Goal: Task Accomplishment & Management: Complete application form

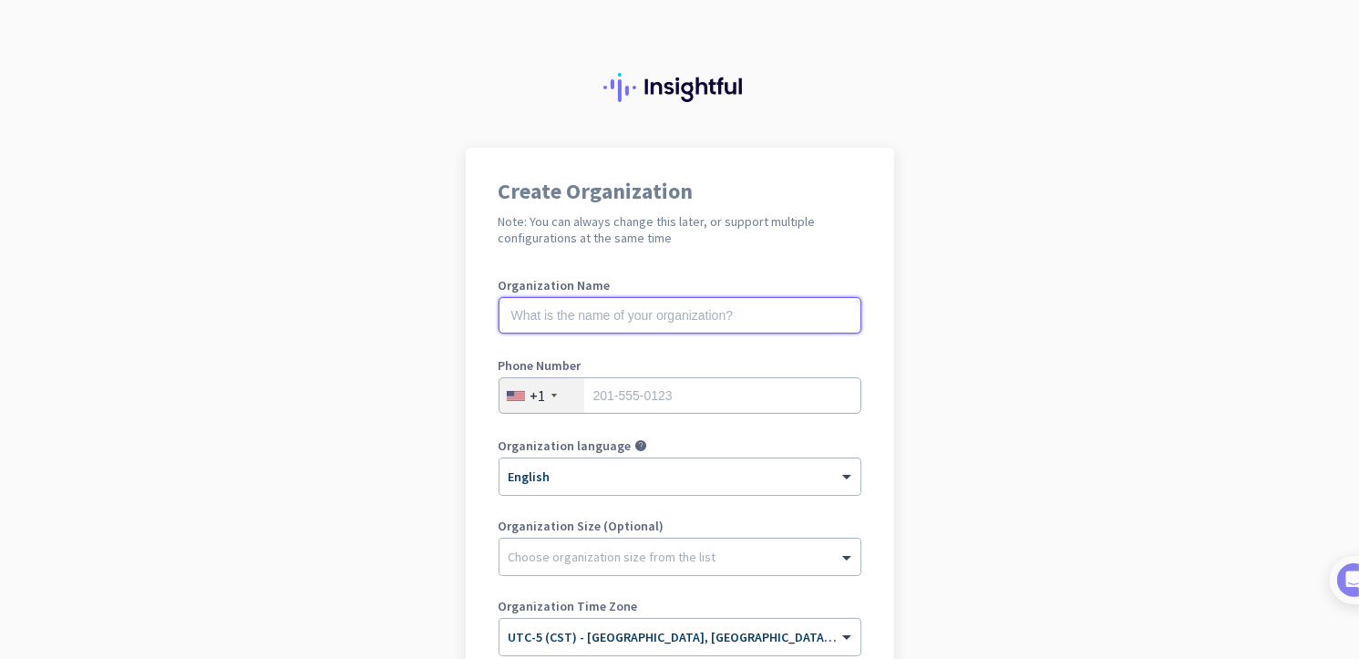
click at [604, 322] on input "text" at bounding box center [680, 315] width 363 height 36
type input "Mercor"
click at [623, 395] on input "tel" at bounding box center [680, 395] width 363 height 36
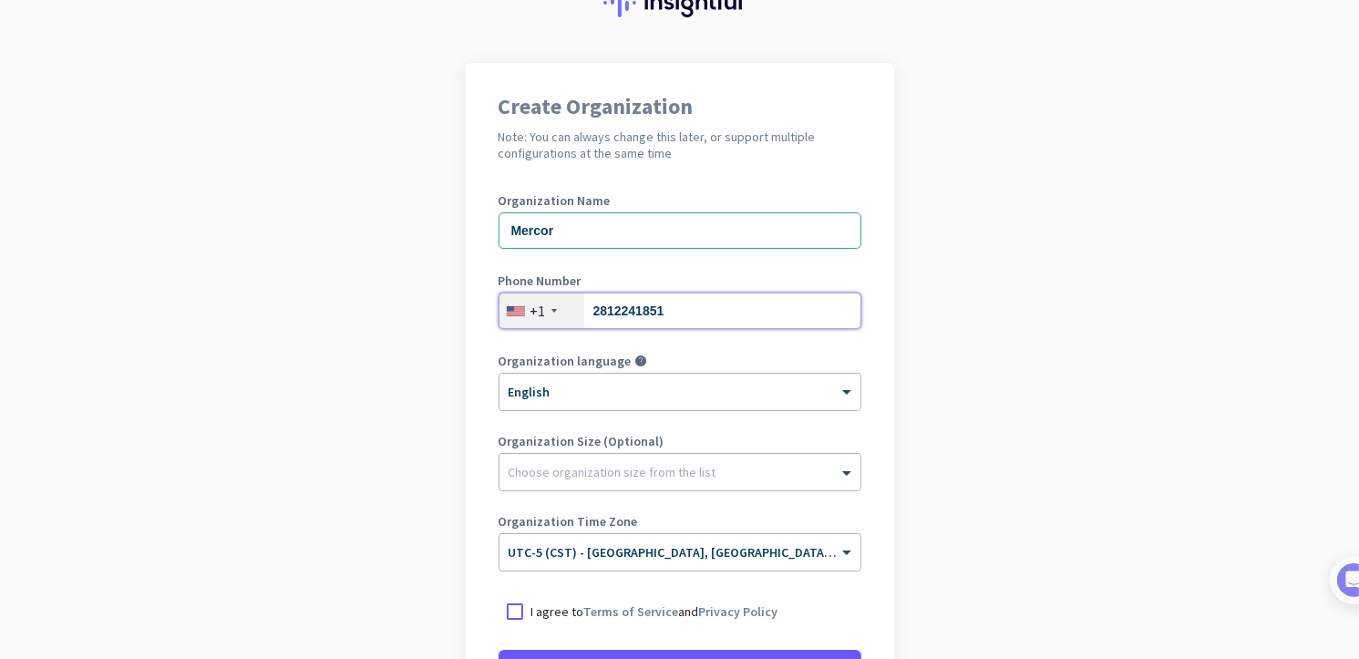
scroll to position [91, 0]
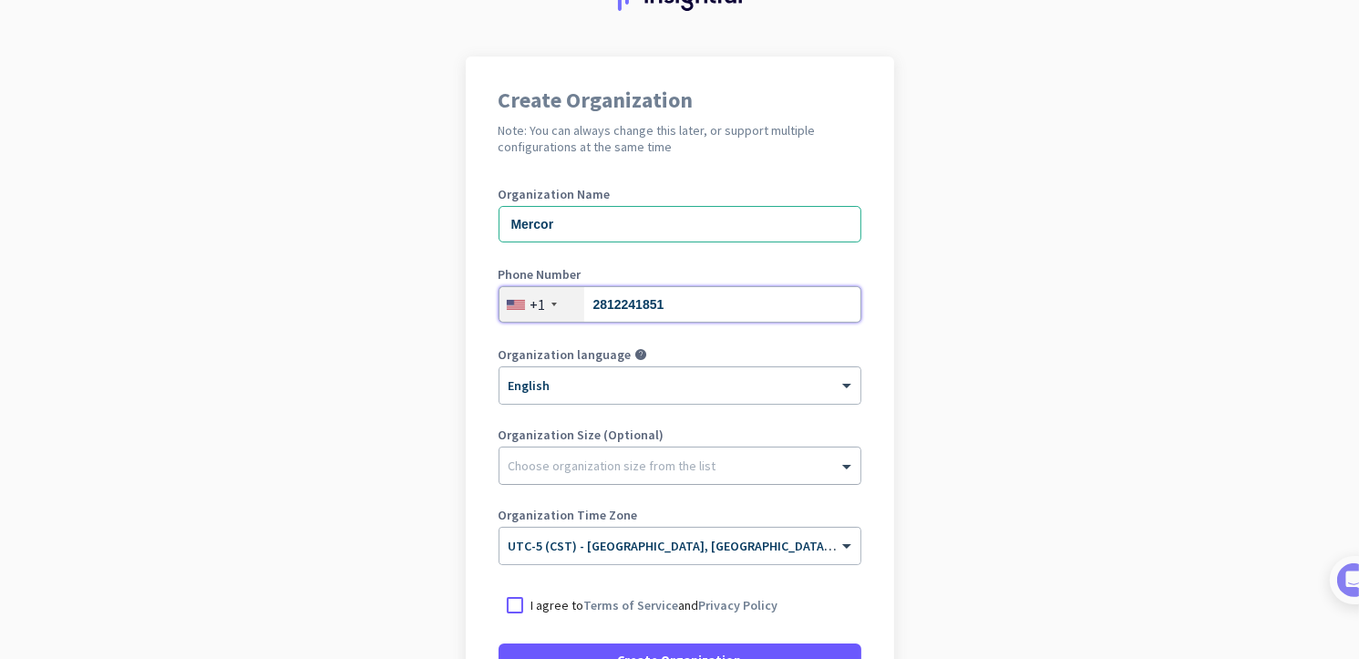
type input "2812241851"
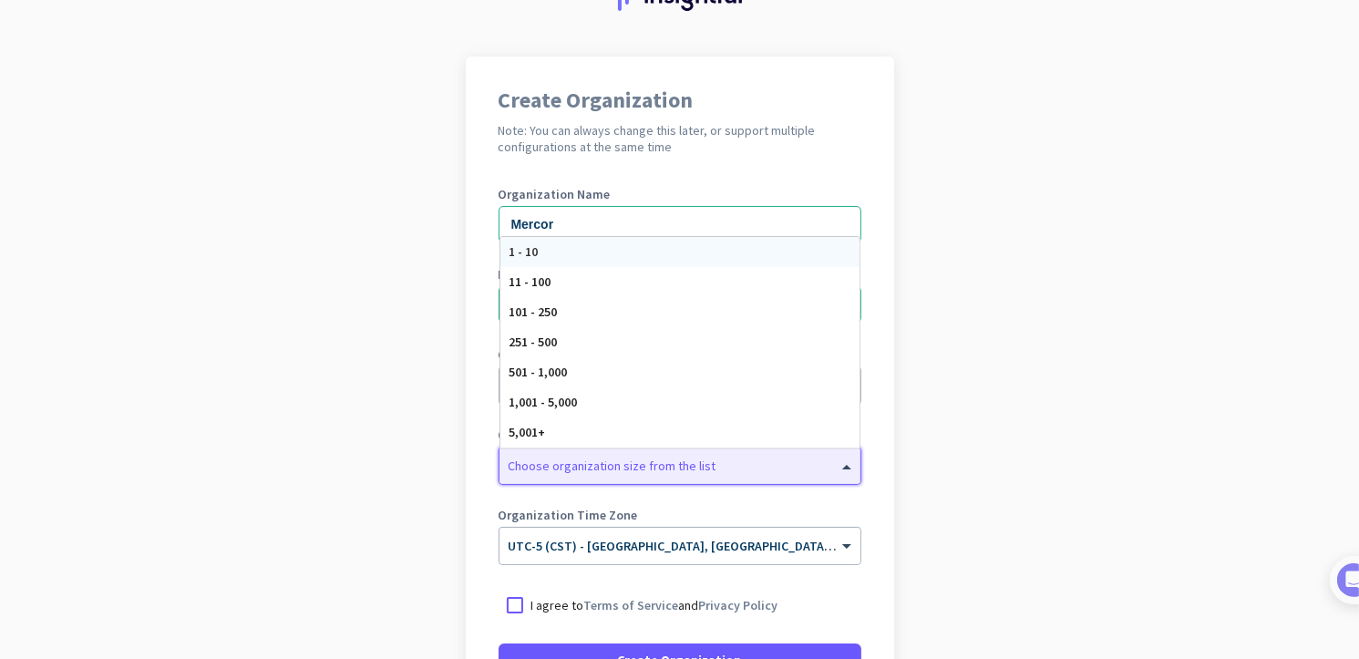
click at [645, 468] on div at bounding box center [680, 461] width 361 height 18
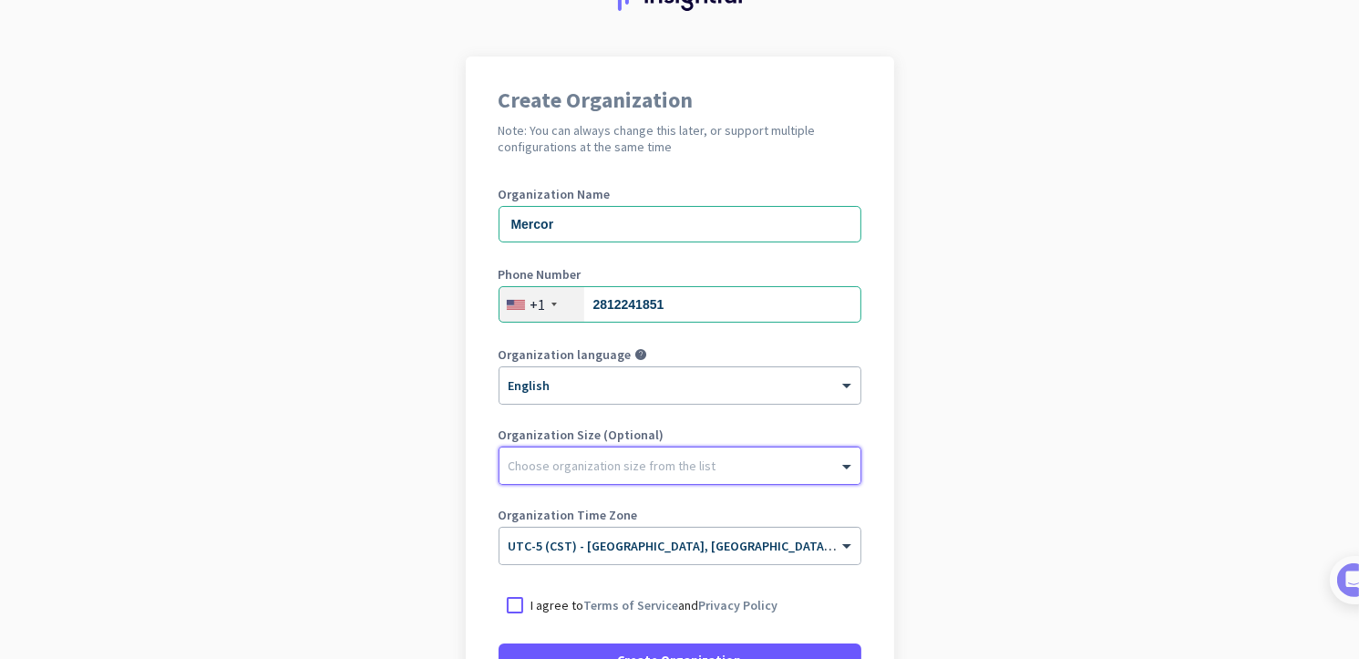
click at [768, 468] on div at bounding box center [680, 461] width 361 height 18
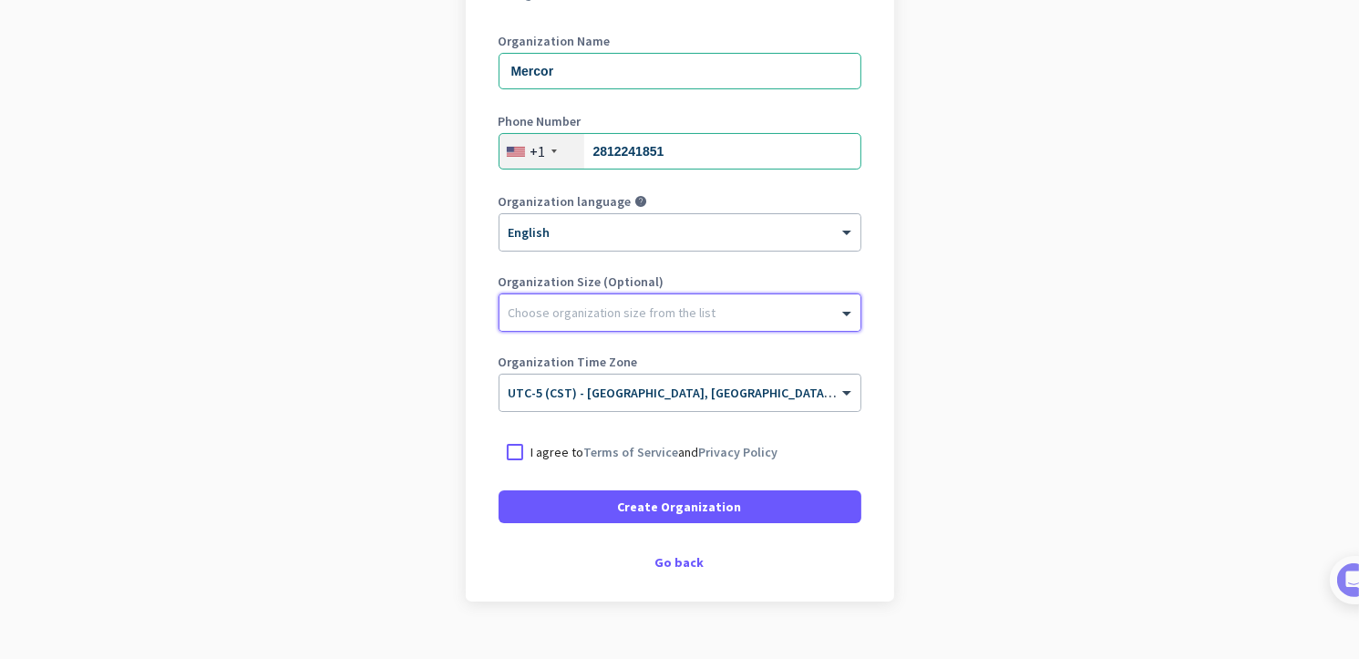
scroll to position [273, 0]
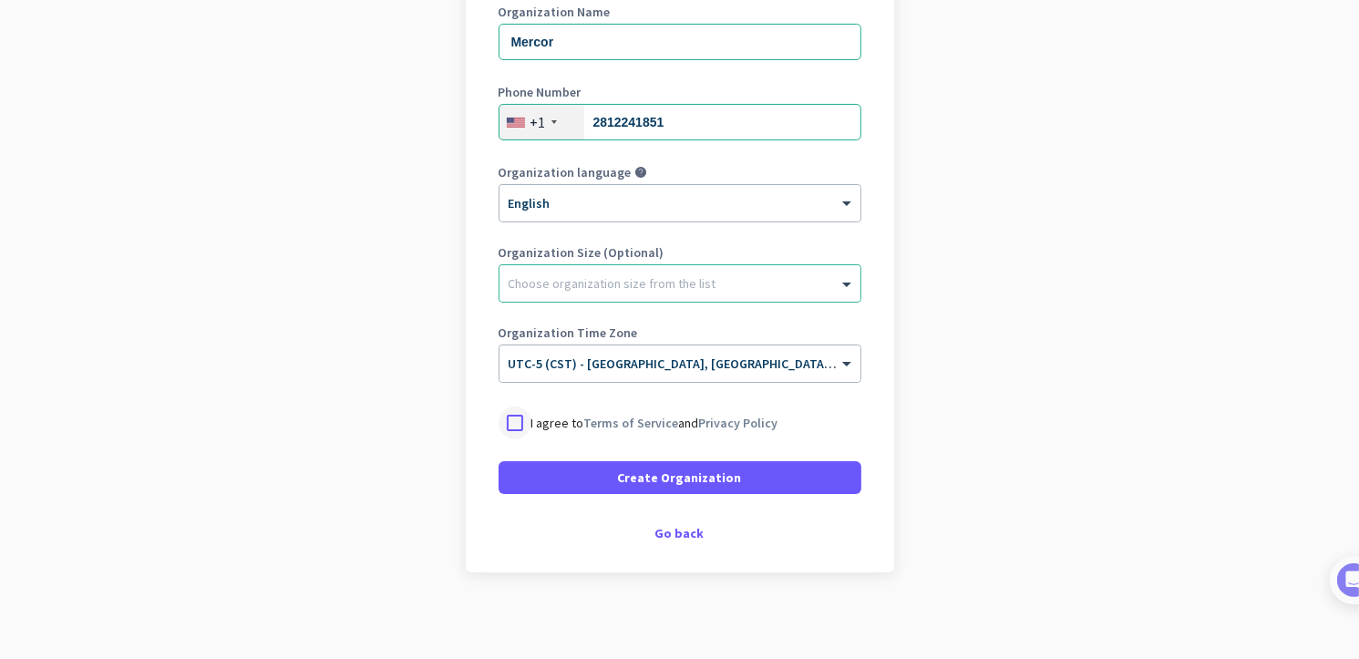
click at [510, 417] on div at bounding box center [515, 423] width 33 height 33
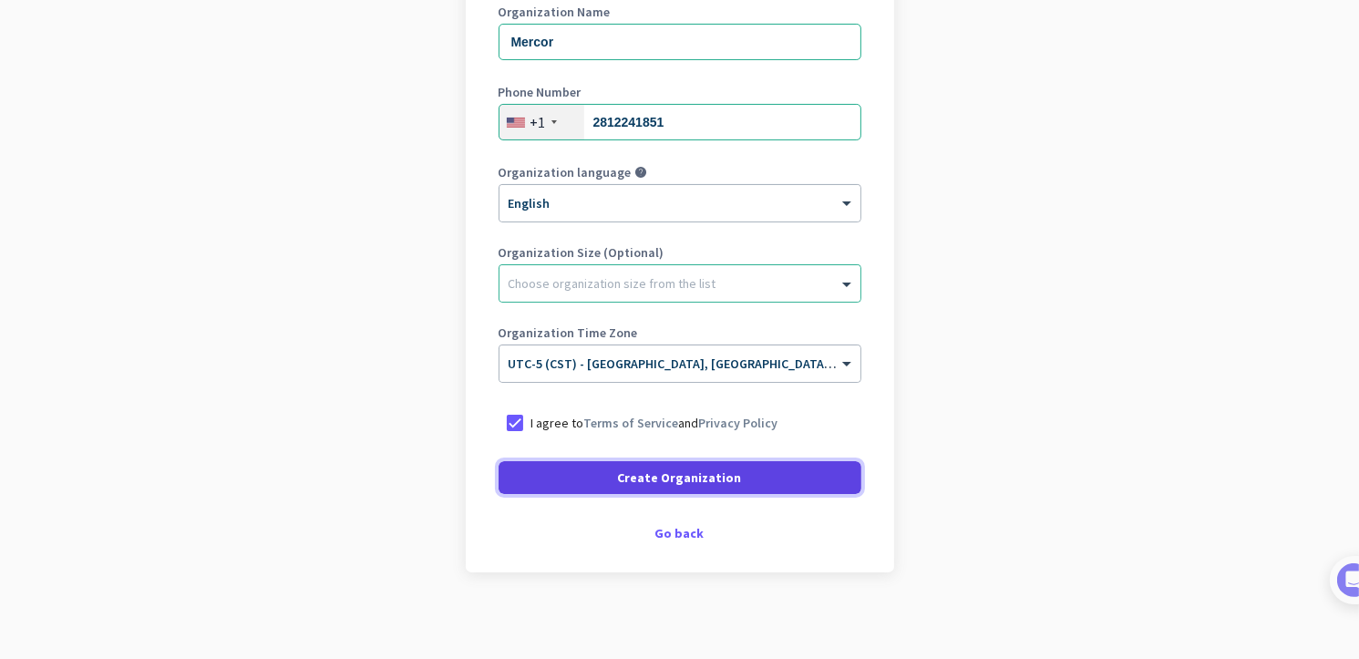
click at [690, 488] on span at bounding box center [680, 478] width 363 height 44
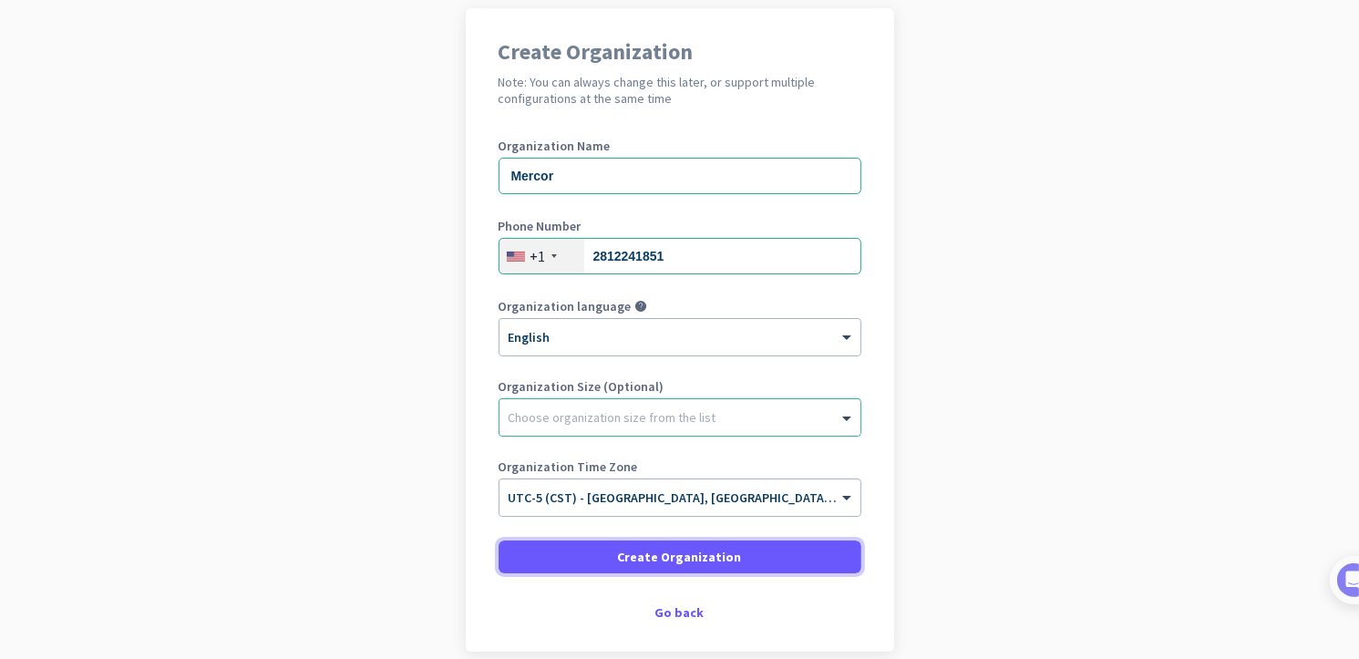
scroll to position [131, 0]
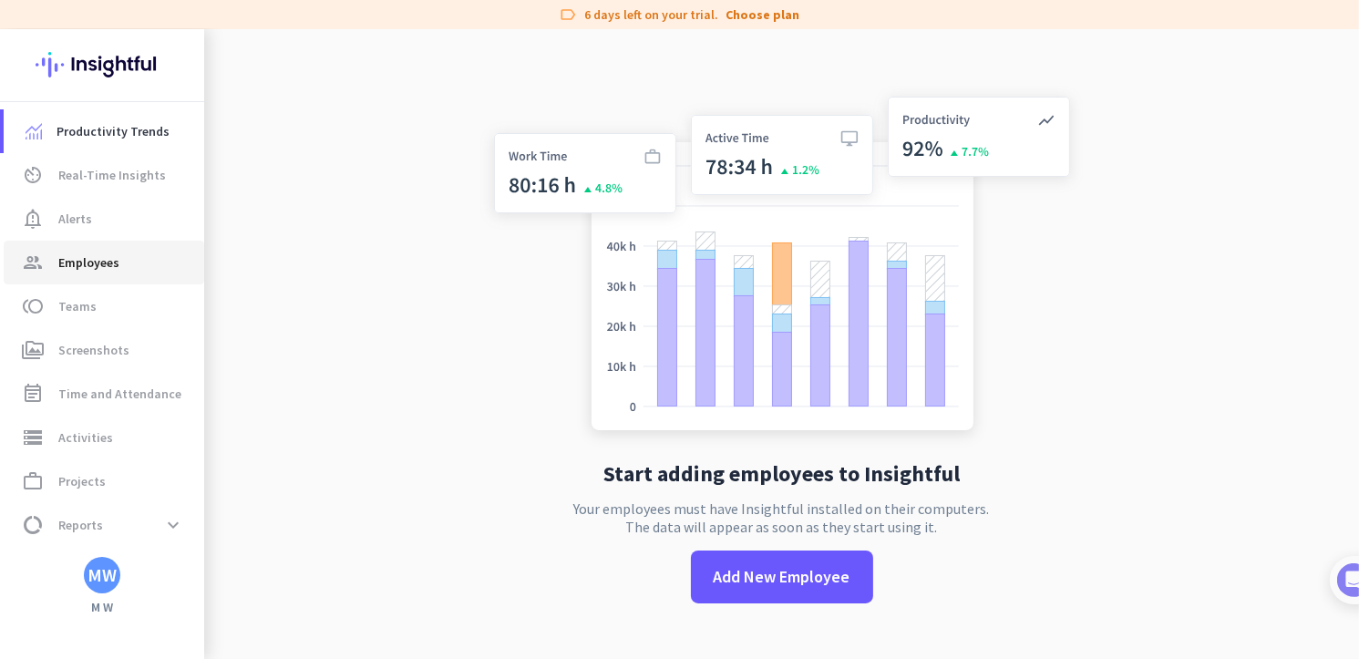
click at [94, 266] on span "Employees" at bounding box center [88, 263] width 61 height 22
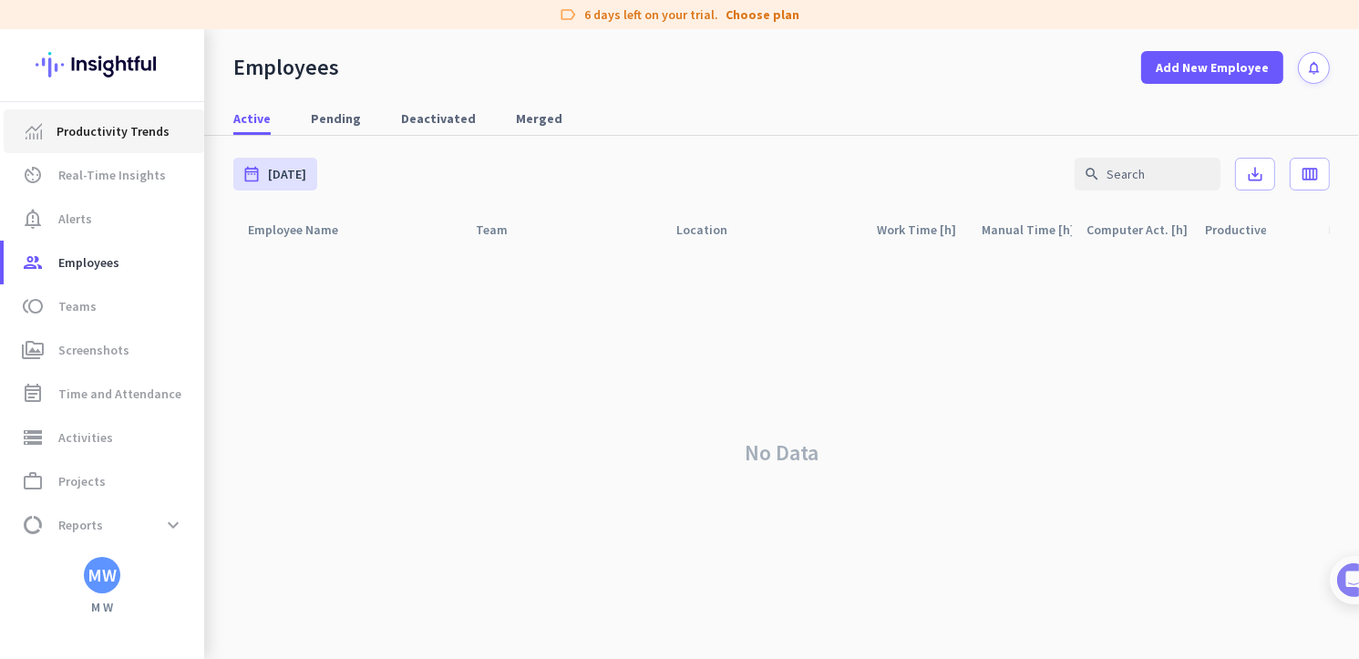
click at [102, 136] on span "Productivity Trends" at bounding box center [113, 131] width 113 height 22
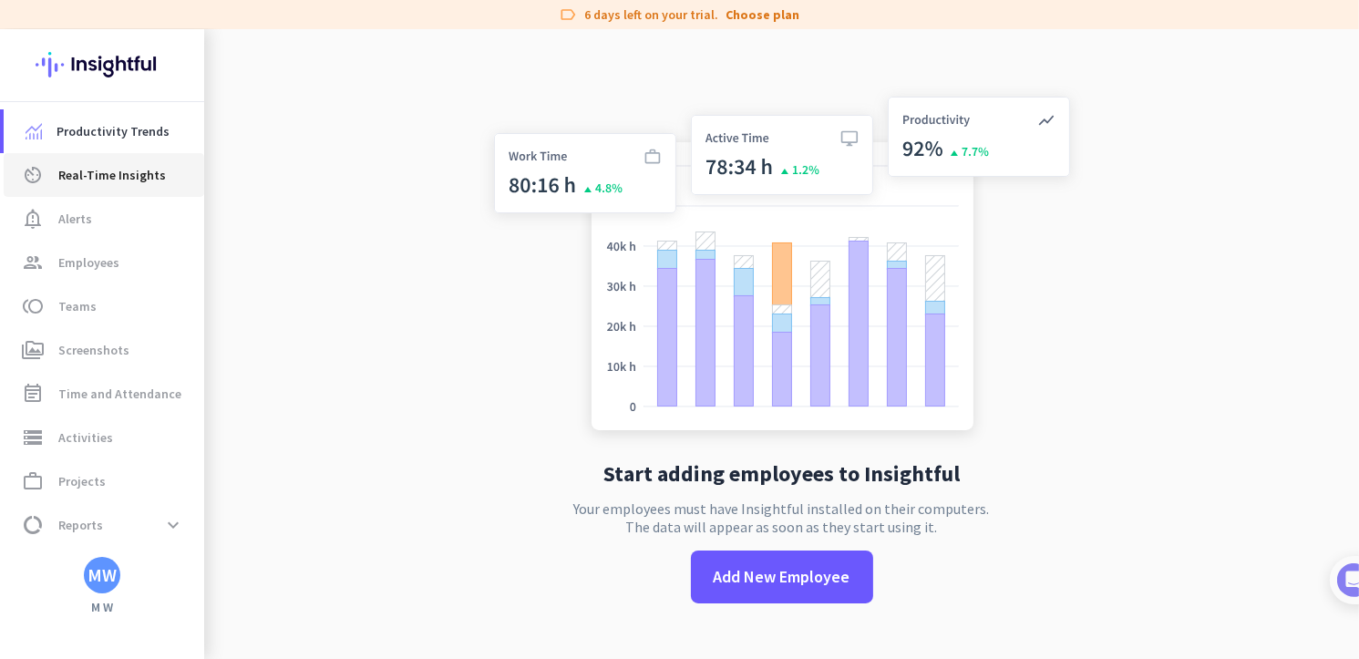
click at [100, 177] on span "Real-Time Insights" at bounding box center [112, 175] width 108 height 22
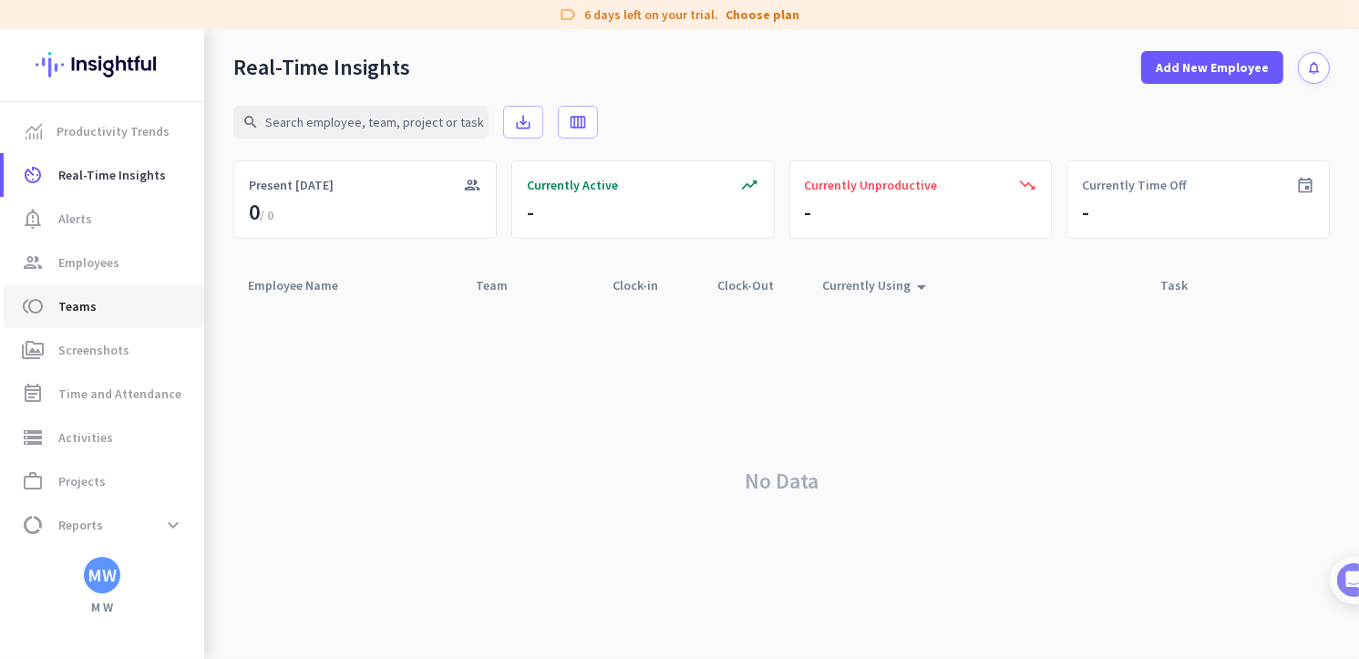
click at [80, 310] on span "Teams" at bounding box center [77, 306] width 38 height 22
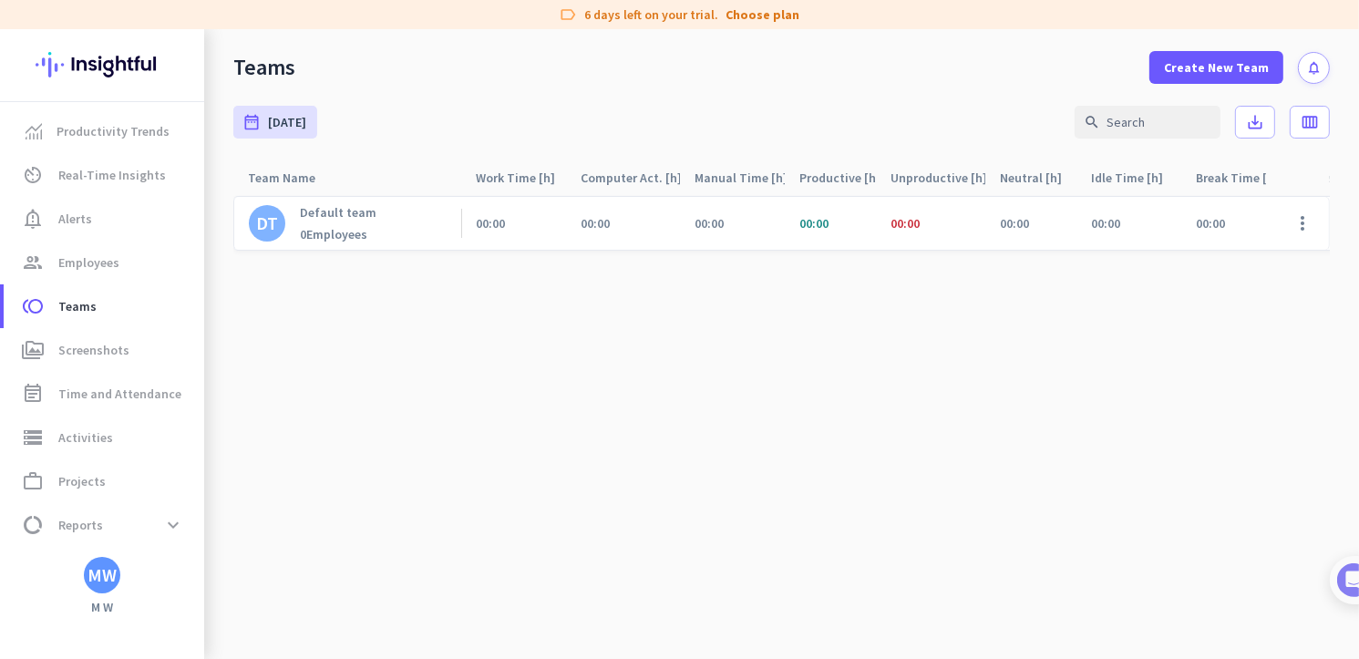
click at [350, 216] on p "Default team" at bounding box center [338, 212] width 77 height 16
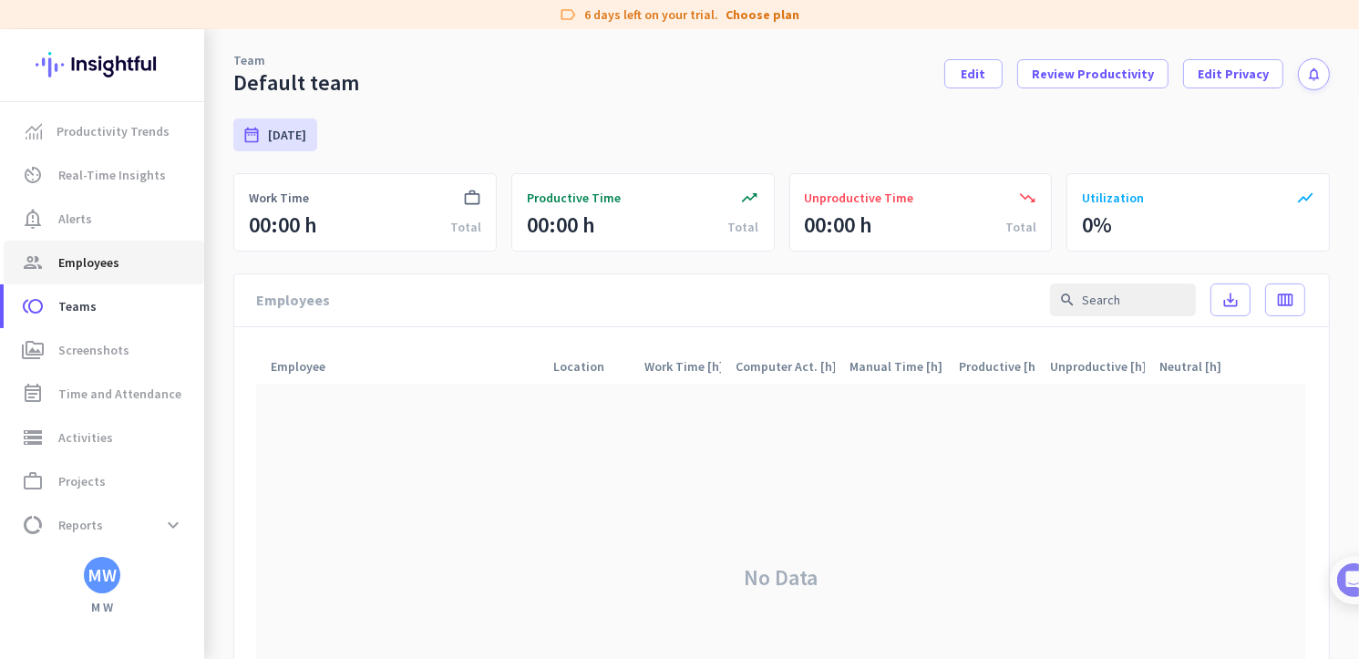
click at [69, 263] on span "Employees" at bounding box center [88, 263] width 61 height 22
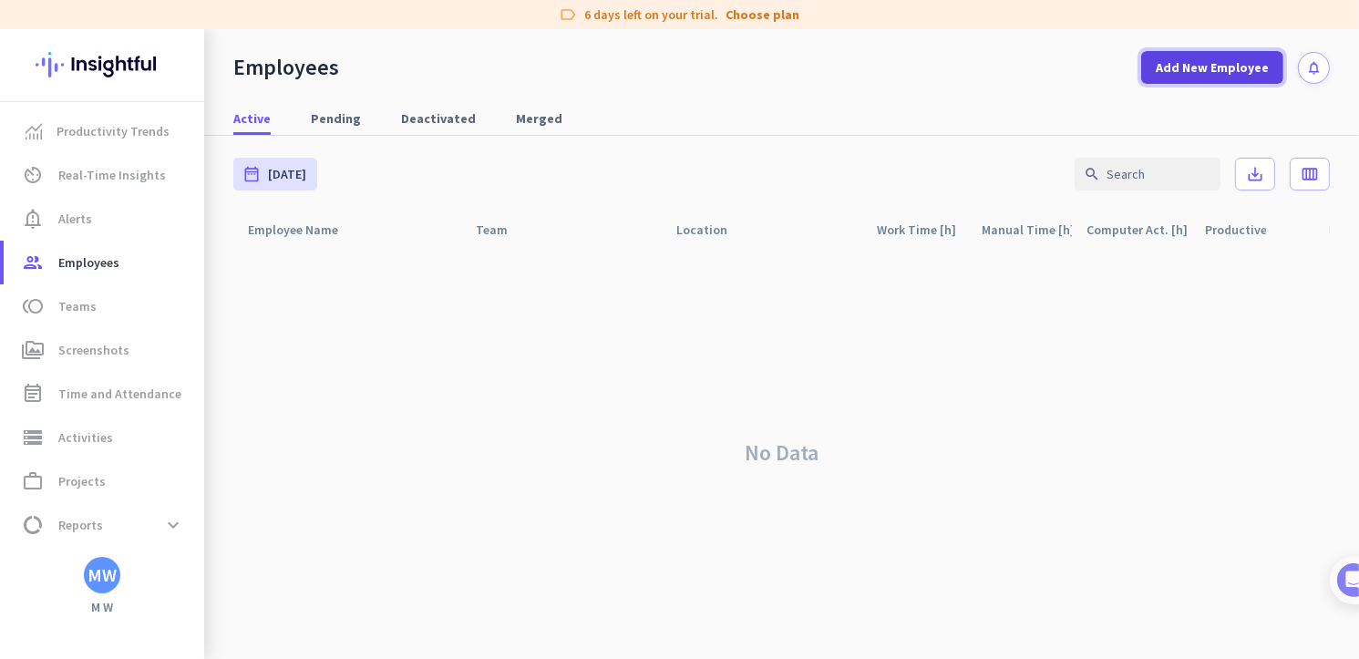
click at [1239, 67] on span "Add New Employee" at bounding box center [1212, 67] width 113 height 18
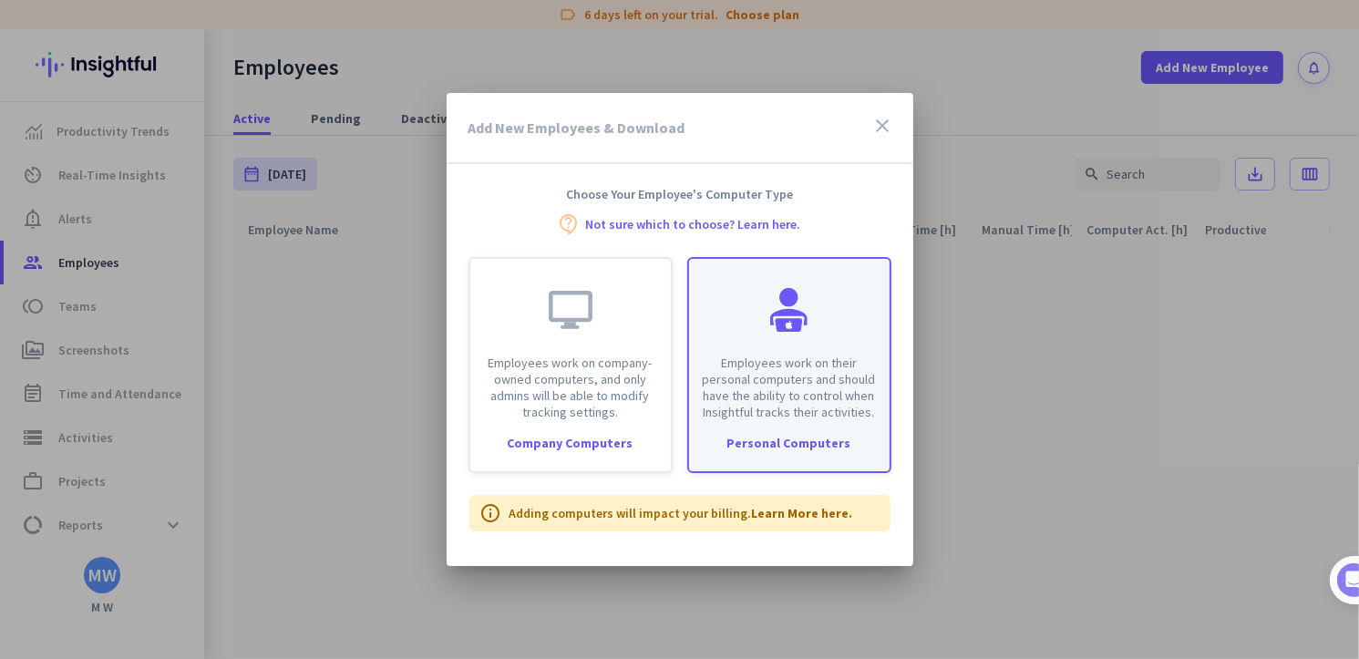
click at [799, 430] on div "Employees work on their personal computers and should have the ability to contr…" at bounding box center [789, 365] width 204 height 216
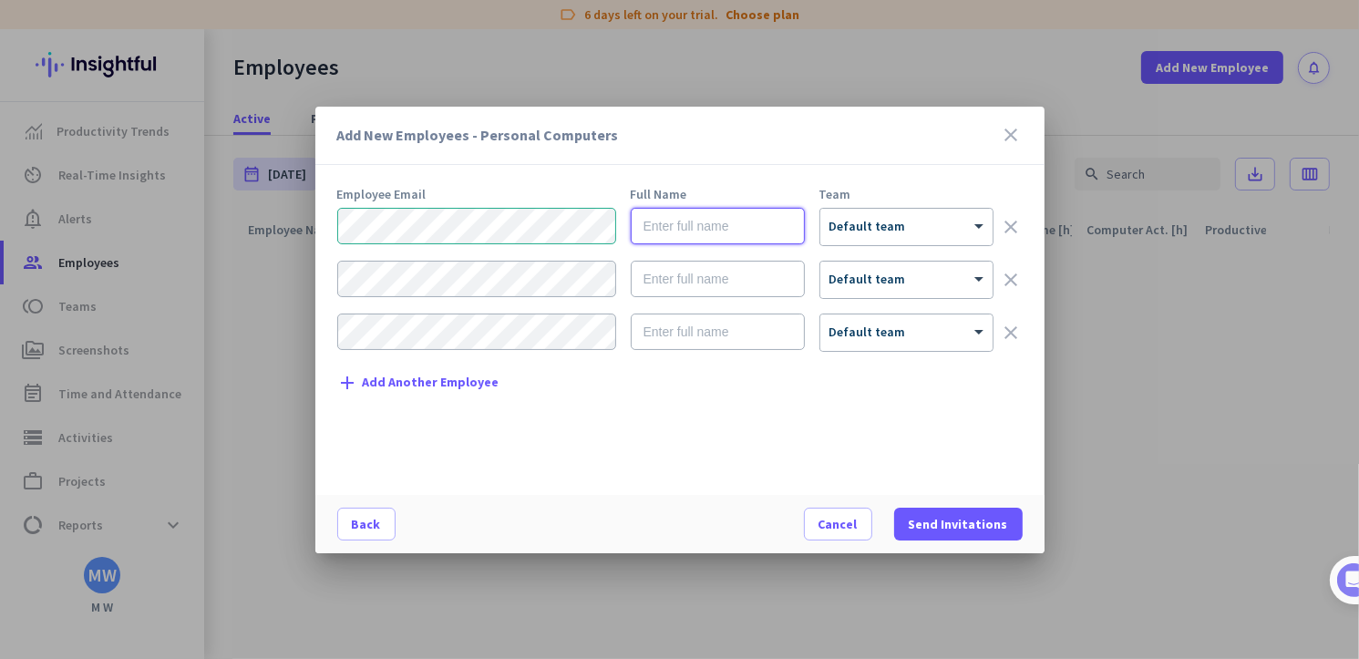
click at [689, 232] on input "text" at bounding box center [718, 226] width 174 height 36
type input "[PERSON_NAME]"
click at [972, 223] on span at bounding box center [981, 226] width 23 height 15
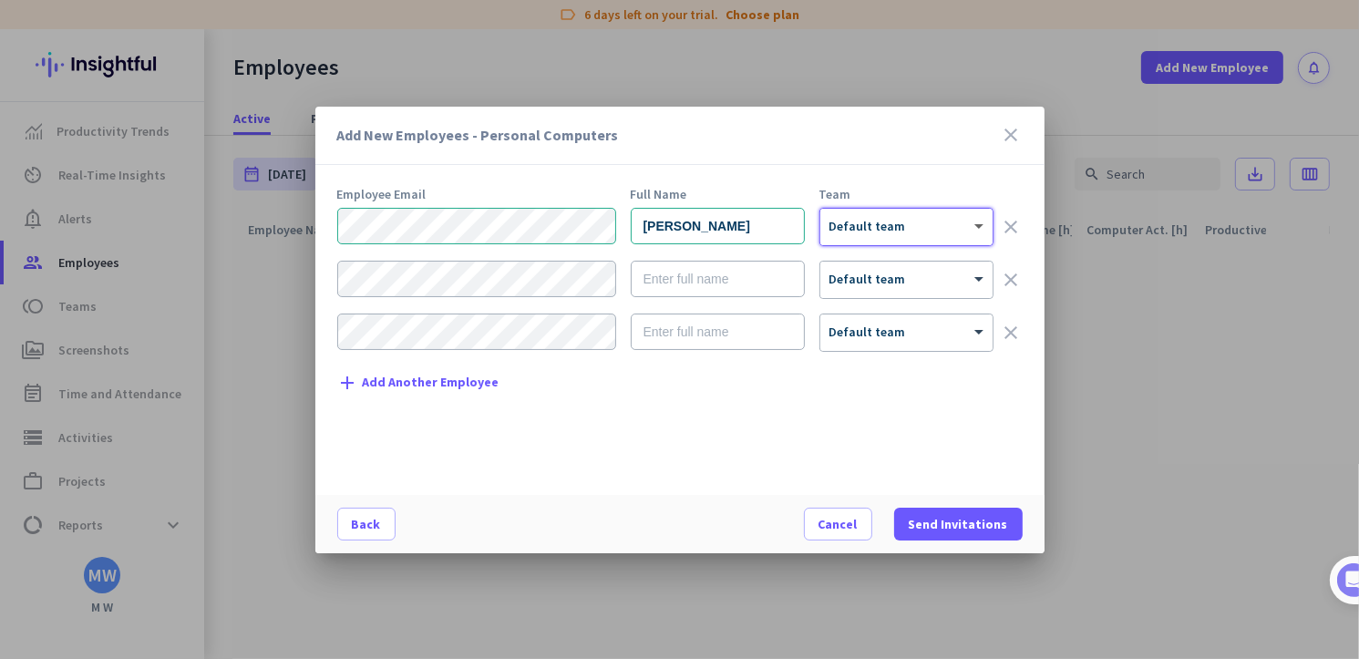
click at [970, 223] on span at bounding box center [981, 226] width 23 height 15
click at [944, 526] on span "Send Invitations" at bounding box center [958, 524] width 99 height 18
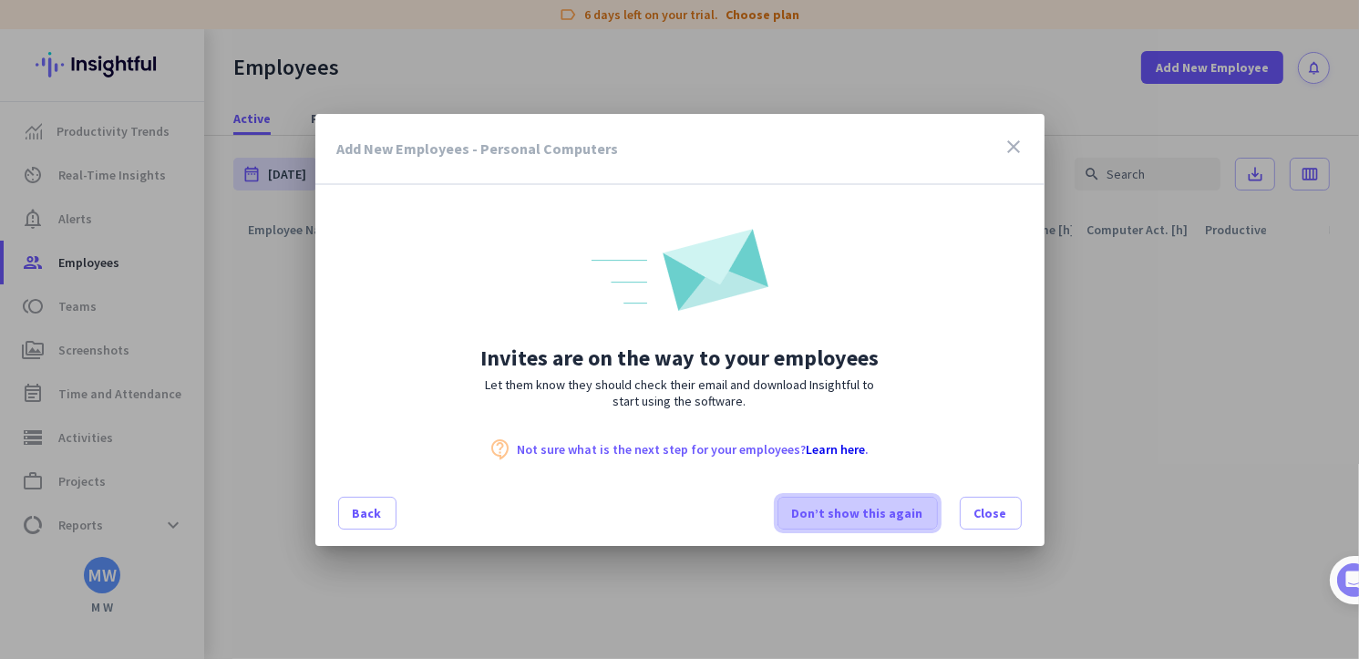
click at [857, 521] on span at bounding box center [857, 513] width 159 height 44
